Goal: Task Accomplishment & Management: Use online tool/utility

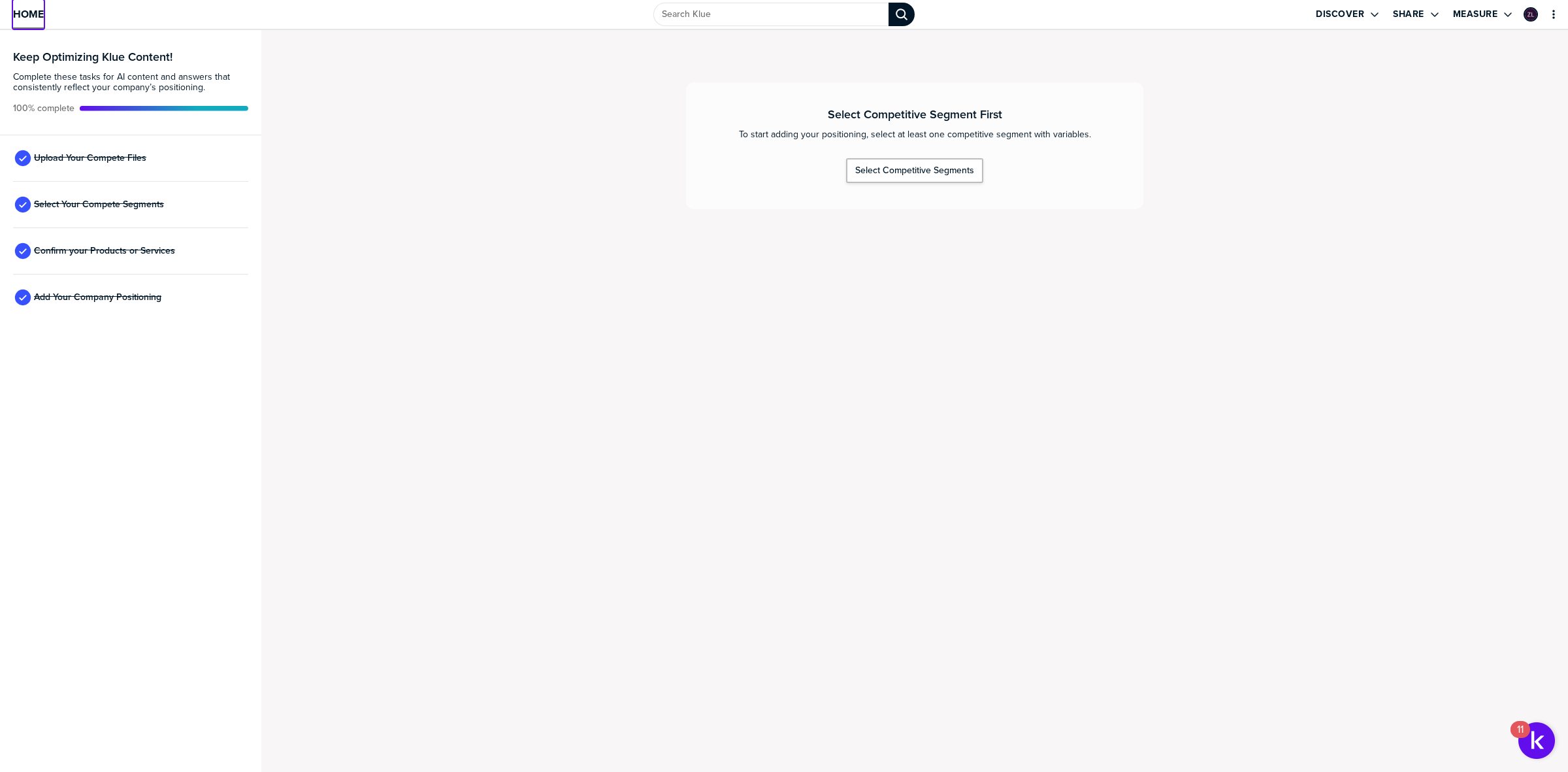
click at [24, 9] on span "Home" at bounding box center [28, 15] width 31 height 11
click at [81, 249] on span "Confirm your Products or Services" at bounding box center [104, 251] width 141 height 10
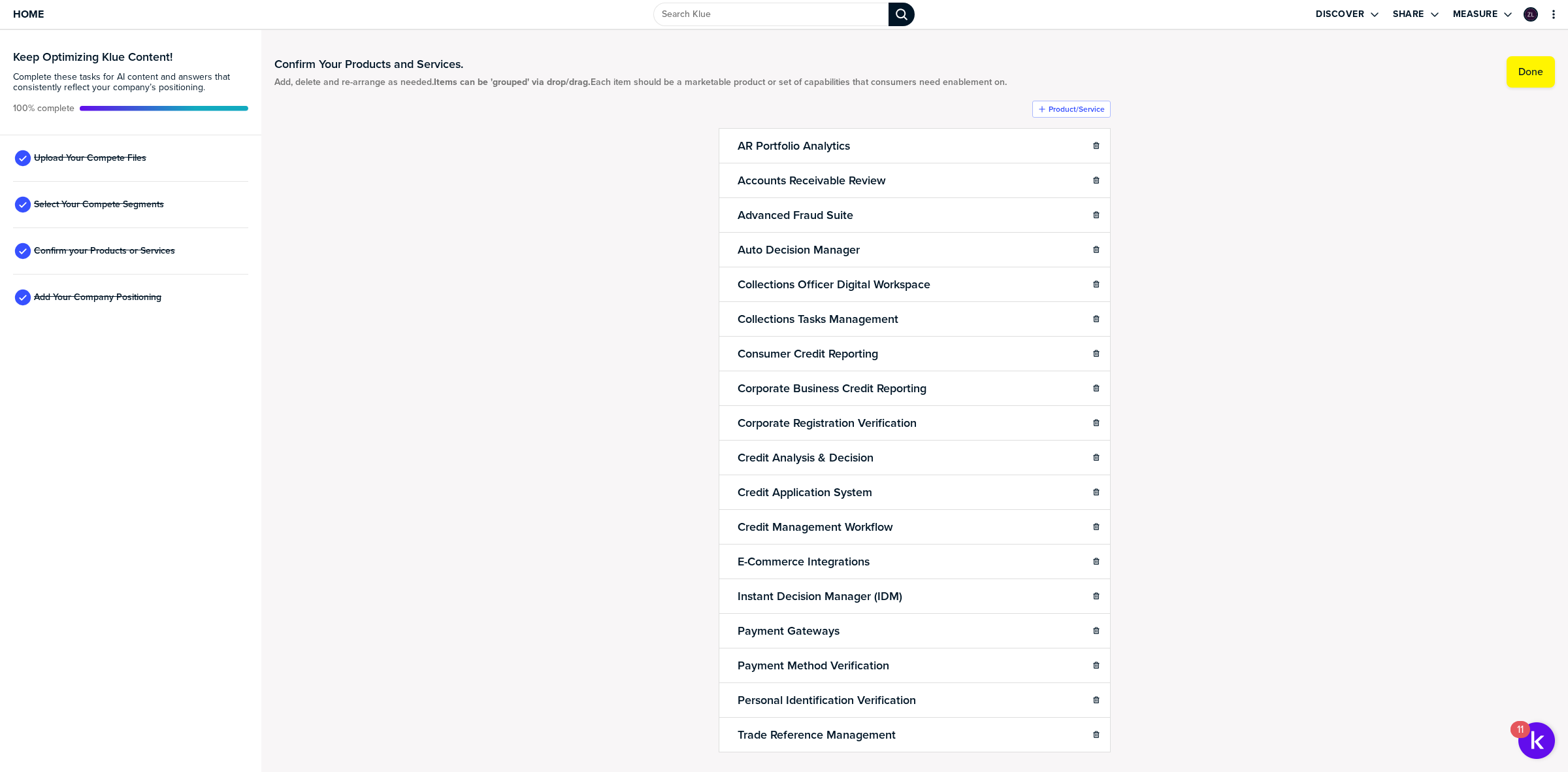
click at [563, 343] on div "Confirm Your Products and Services. Add, delete and re-arrange as needed. Items…" at bounding box center [915, 401] width 1280 height 716
click at [21, 17] on span "Home" at bounding box center [28, 15] width 31 height 11
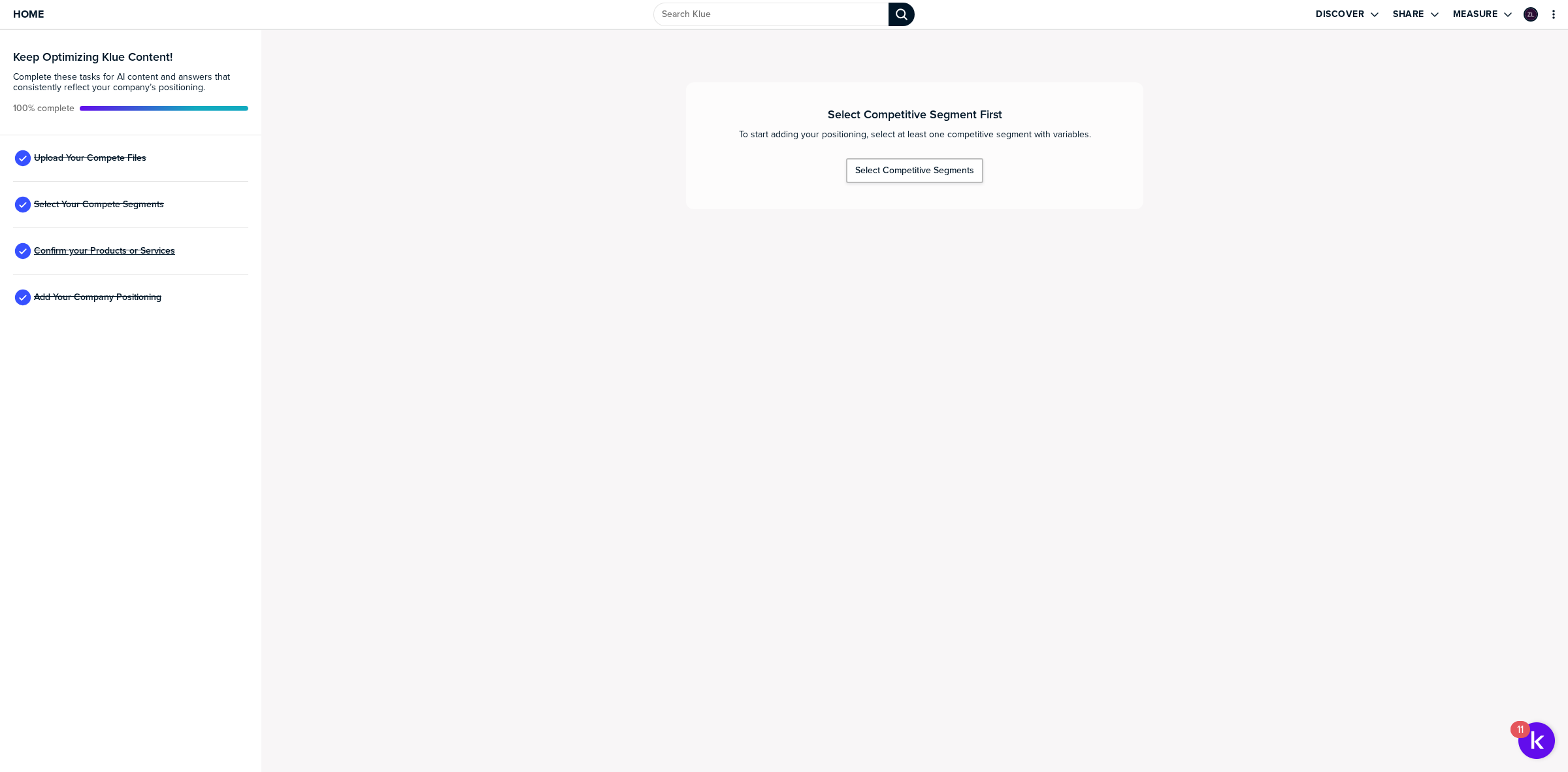
click at [79, 249] on span "Confirm your Products or Services" at bounding box center [104, 251] width 141 height 10
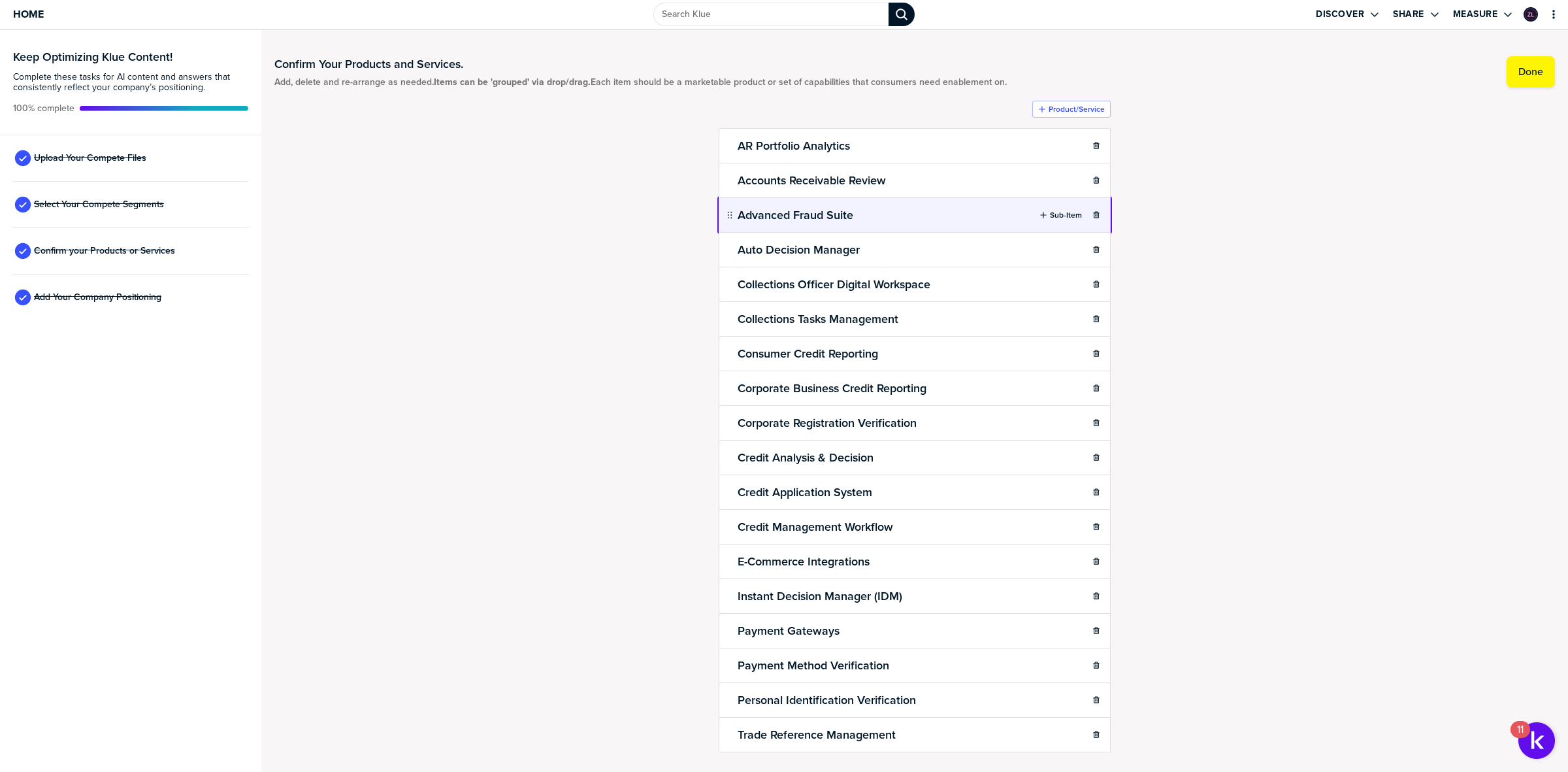
click at [918, 207] on body "Home Discover Share Measure Keep Optimizing Klue Content! Complete these tasks …" at bounding box center [784, 386] width 1568 height 772
click at [595, 219] on div "Confirm Your Products and Services. Add, delete and re-arrange as needed. Items…" at bounding box center [915, 401] width 1280 height 716
click at [33, 19] on span "Home" at bounding box center [28, 15] width 31 height 11
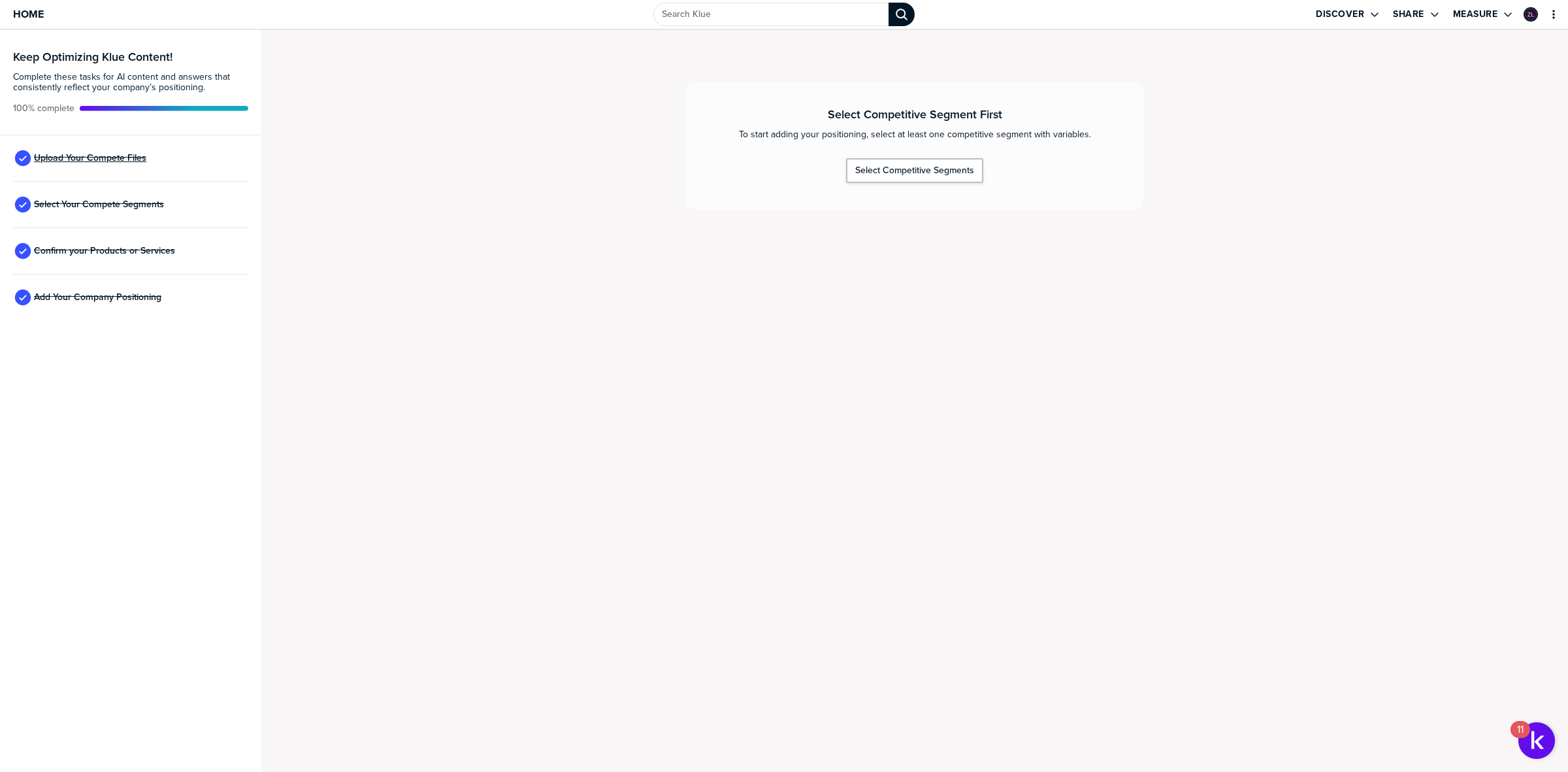
click at [106, 154] on span "Upload Your Compete Files" at bounding box center [89, 158] width 112 height 10
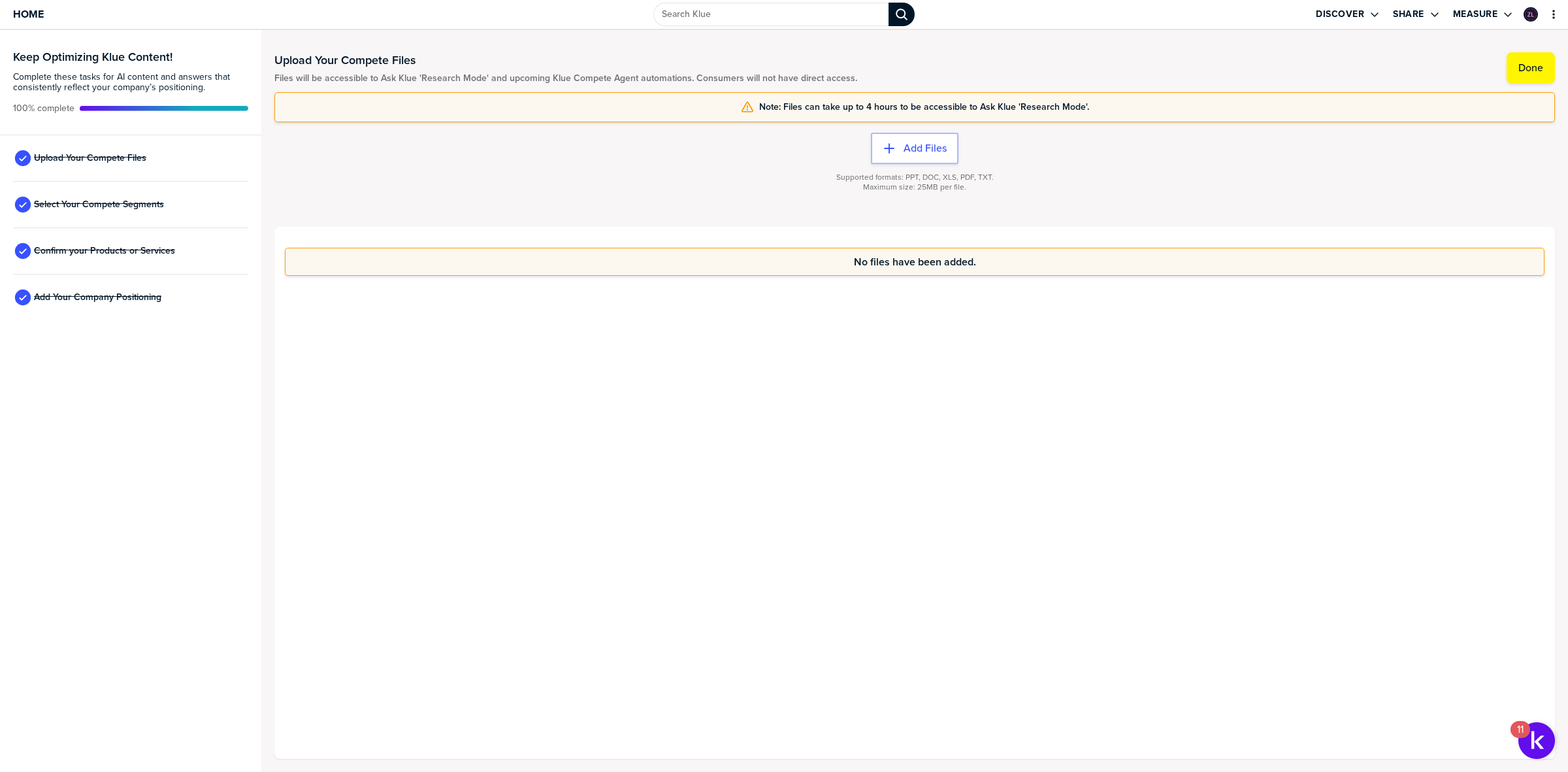
click at [730, 311] on div "No files have been added." at bounding box center [915, 492] width 1280 height 532
click at [840, 309] on div "No files have been added." at bounding box center [915, 492] width 1280 height 532
click at [840, 324] on div "No files have been added." at bounding box center [915, 492] width 1280 height 532
click at [840, 402] on div "No files have been added." at bounding box center [915, 492] width 1280 height 532
click at [775, 386] on div "No files have been added." at bounding box center [915, 492] width 1280 height 532
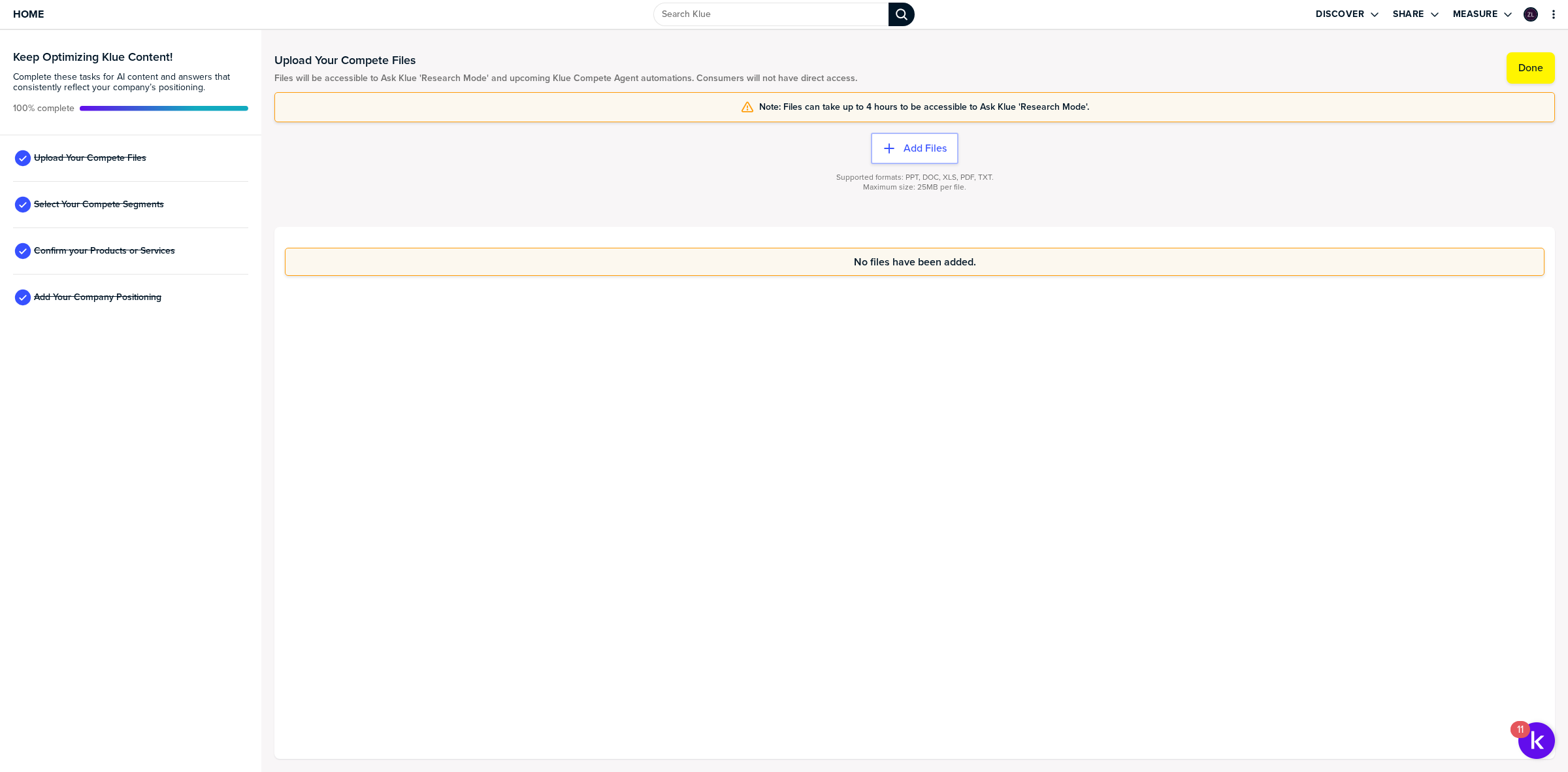
click at [96, 194] on div "Select Your Compete Segments" at bounding box center [131, 205] width 235 height 47
click at [106, 202] on span "Select Your Compete Segments" at bounding box center [98, 204] width 130 height 10
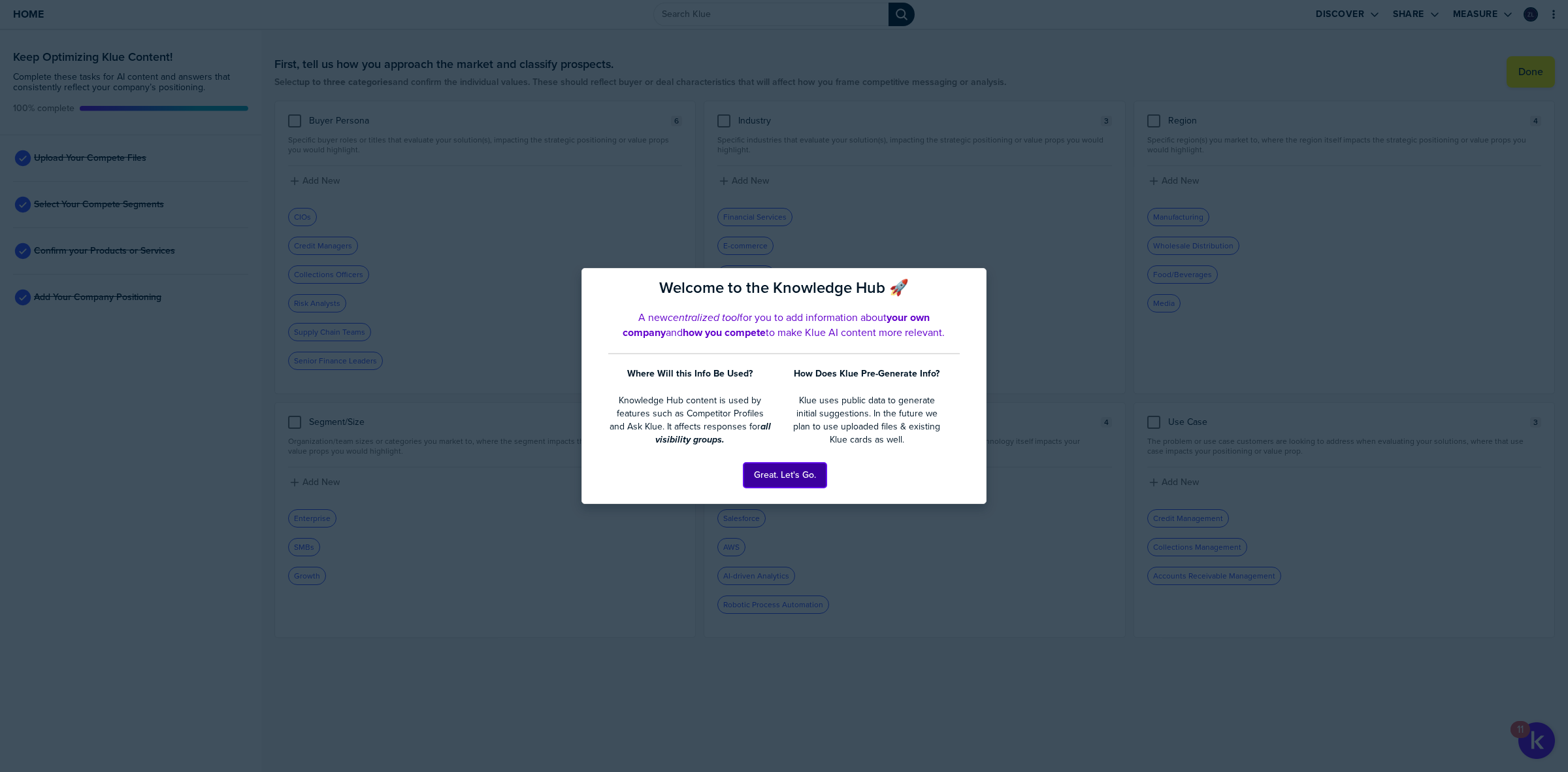
click at [778, 468] on button "Great. Let's Go." at bounding box center [785, 475] width 83 height 25
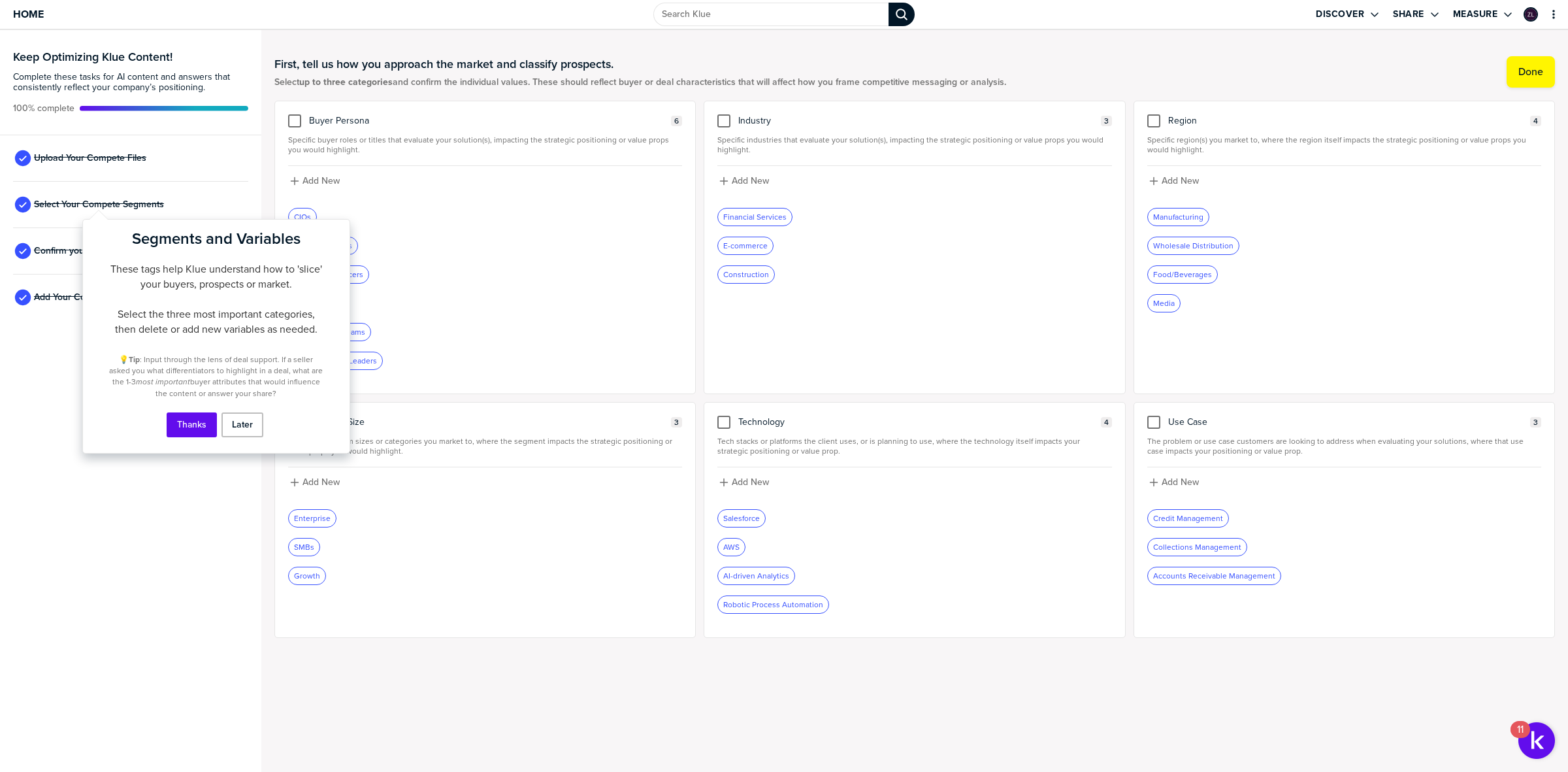
click at [623, 273] on div "Collections Officers" at bounding box center [485, 274] width 394 height 19
click at [180, 413] on button "Thanks" at bounding box center [192, 425] width 50 height 25
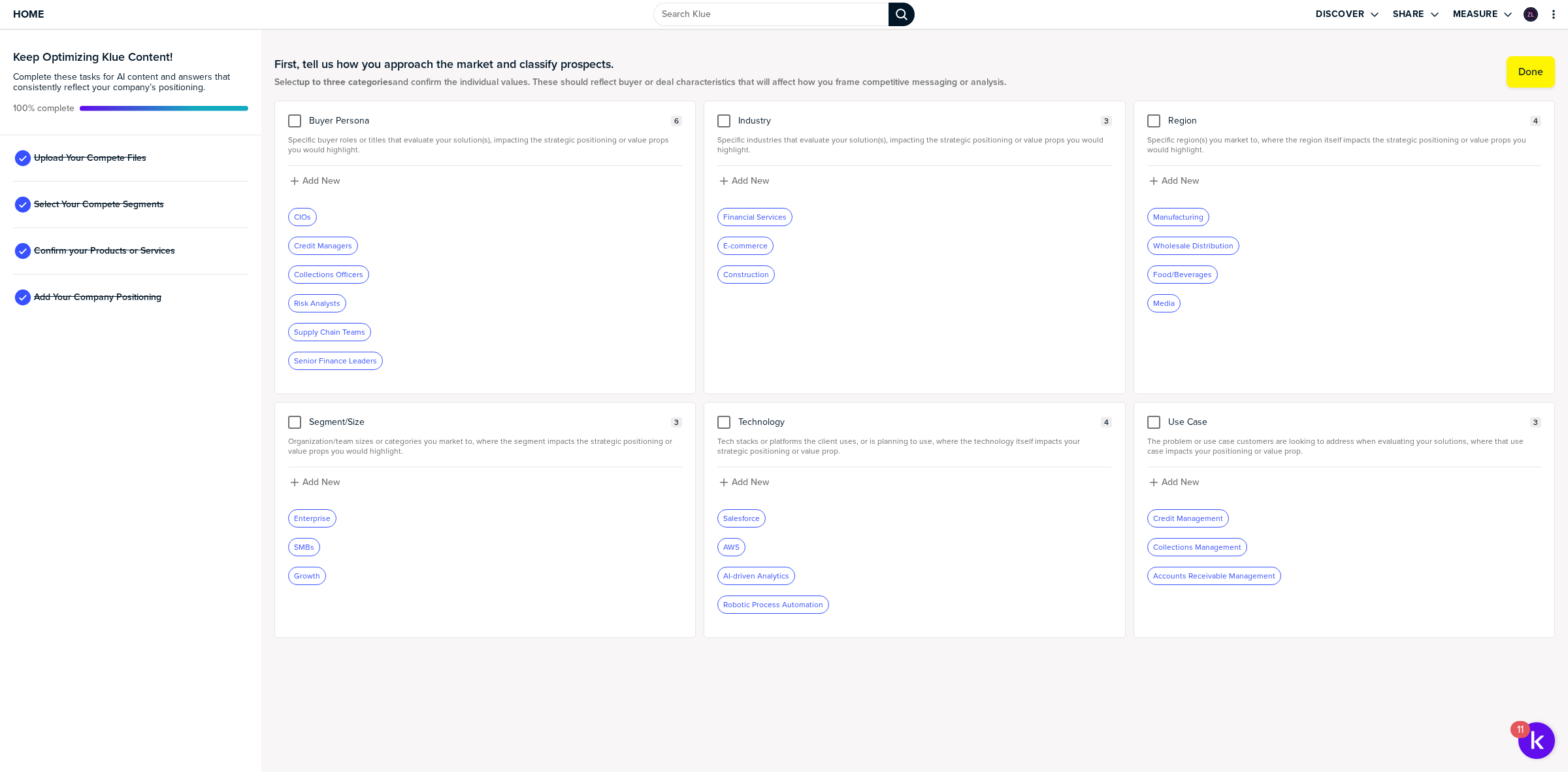
click at [102, 259] on div "Confirm your Products or Services" at bounding box center [131, 251] width 235 height 47
click at [102, 252] on span "Confirm your Products or Services" at bounding box center [104, 251] width 141 height 10
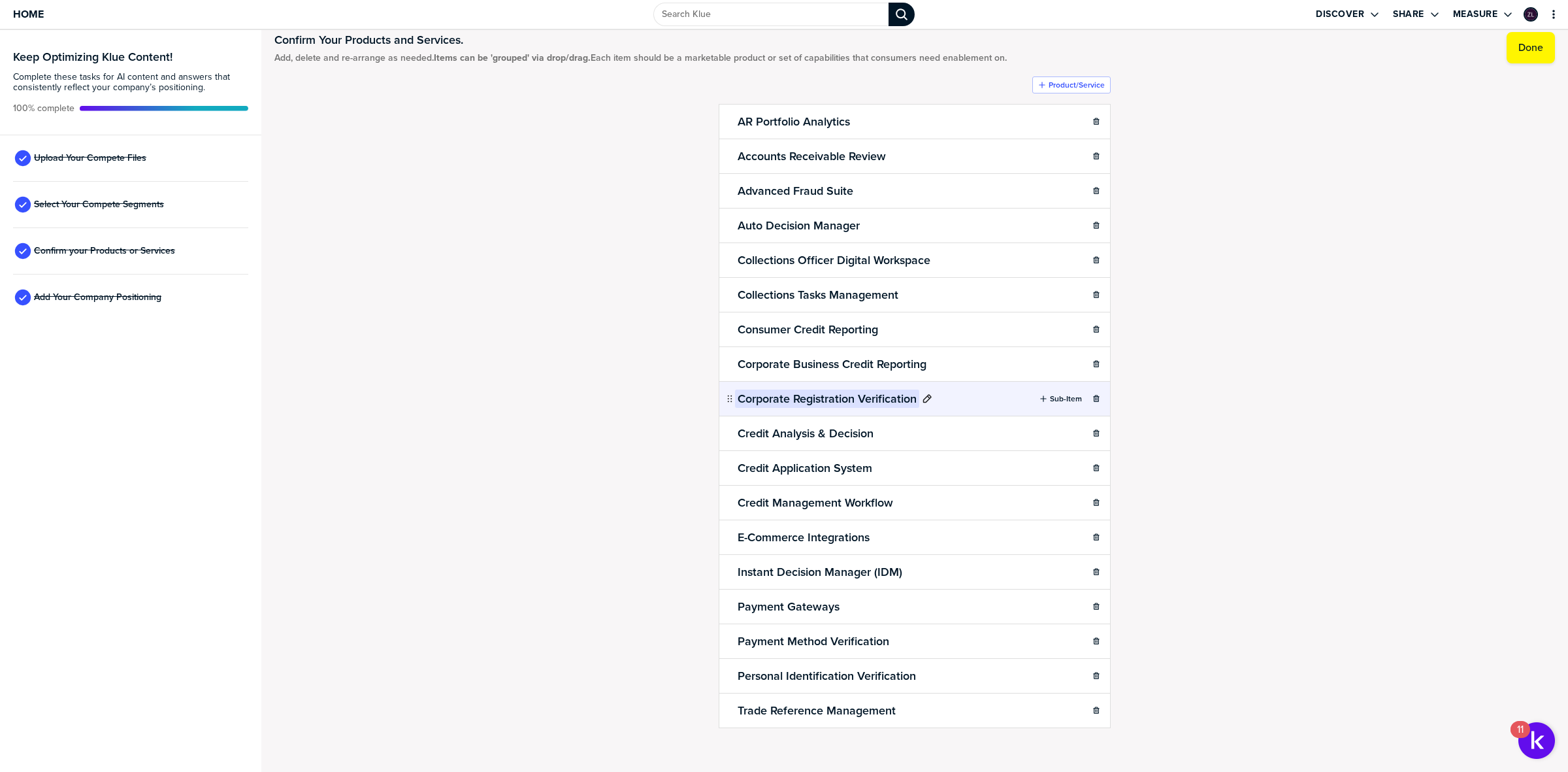
scroll to position [37, 0]
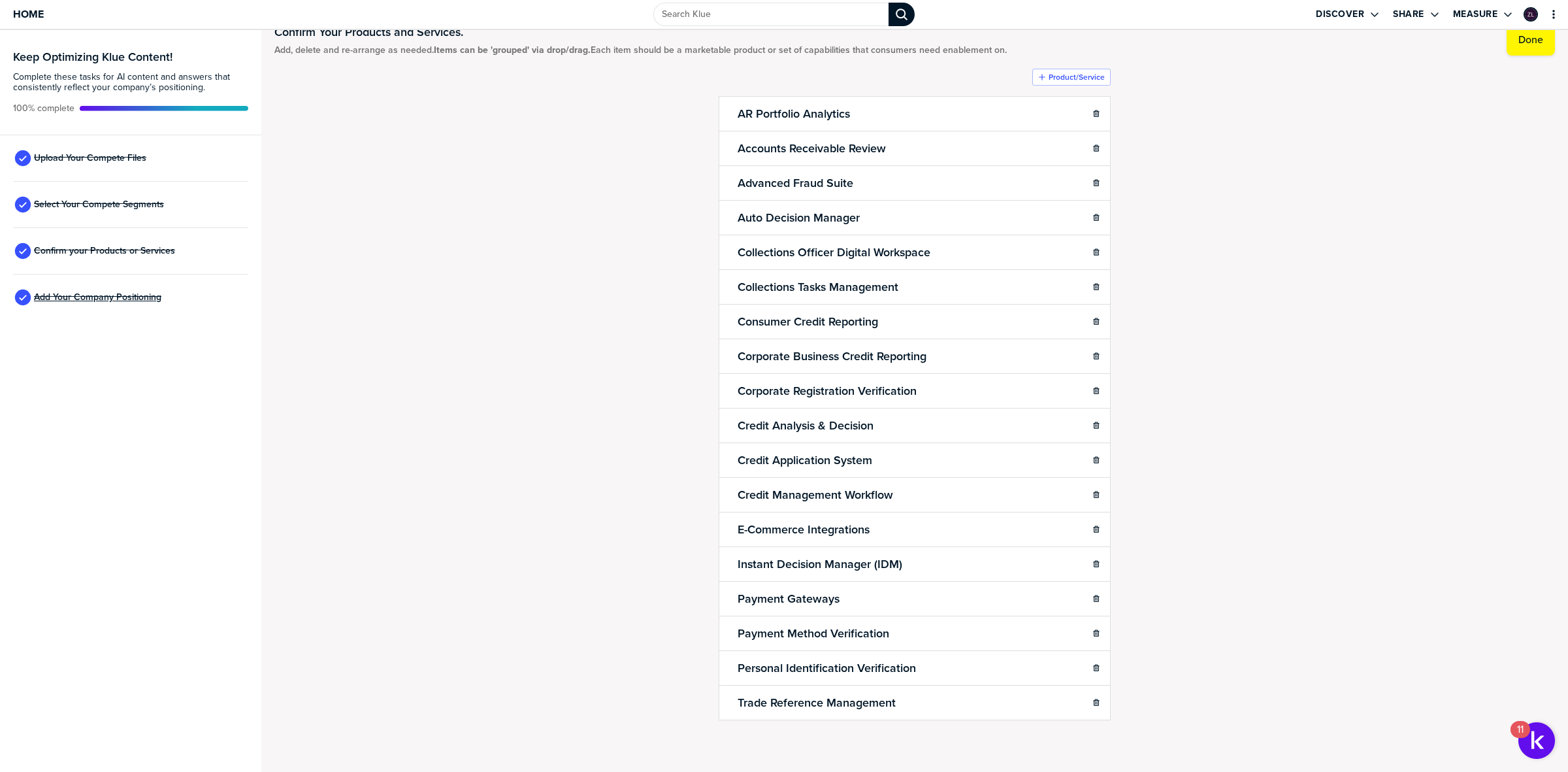
click at [74, 297] on span "Add Your Company Positioning" at bounding box center [97, 297] width 127 height 10
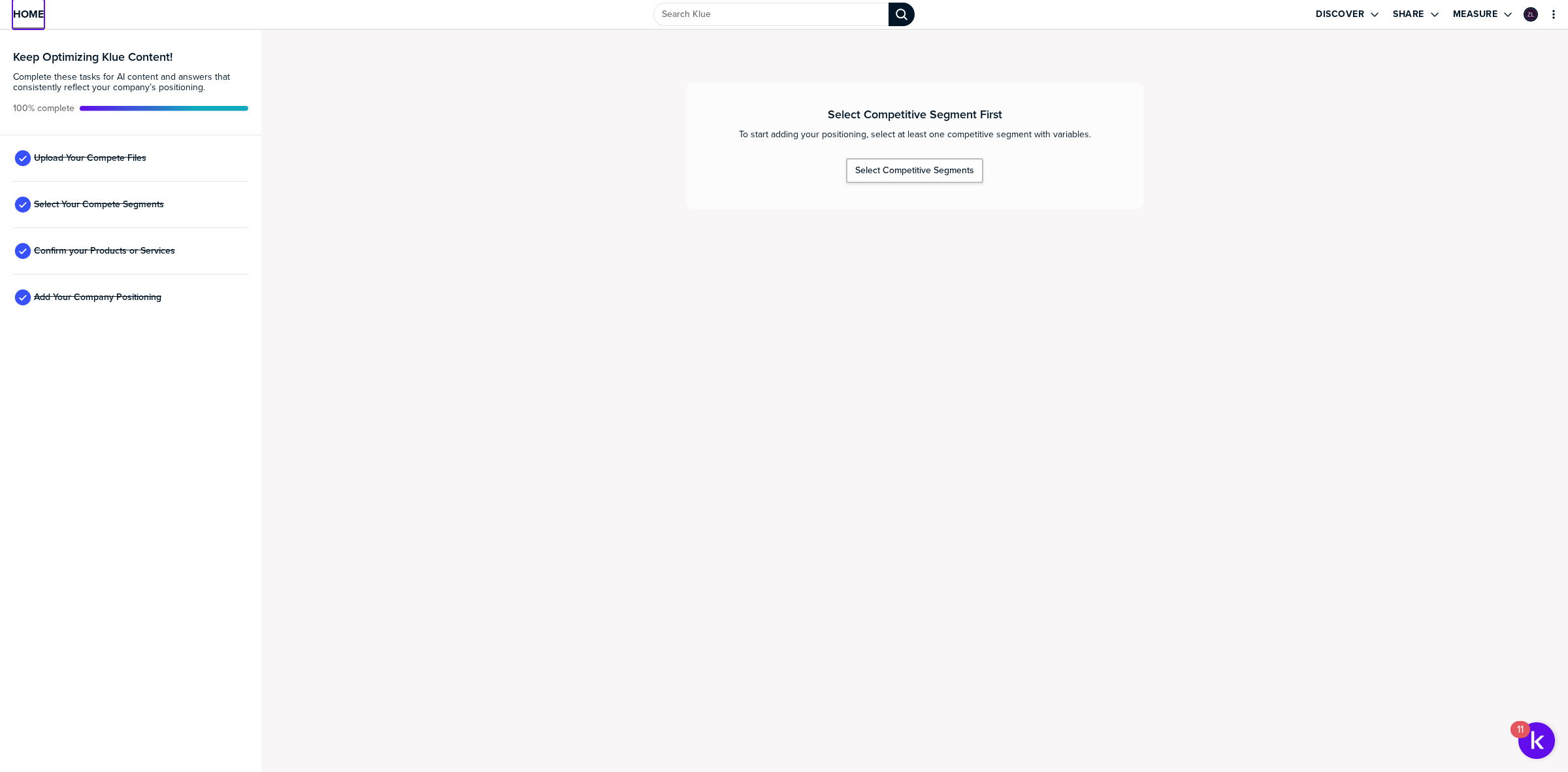
click at [34, 13] on span "Home" at bounding box center [28, 15] width 31 height 11
